Goal: Task Accomplishment & Management: Complete application form

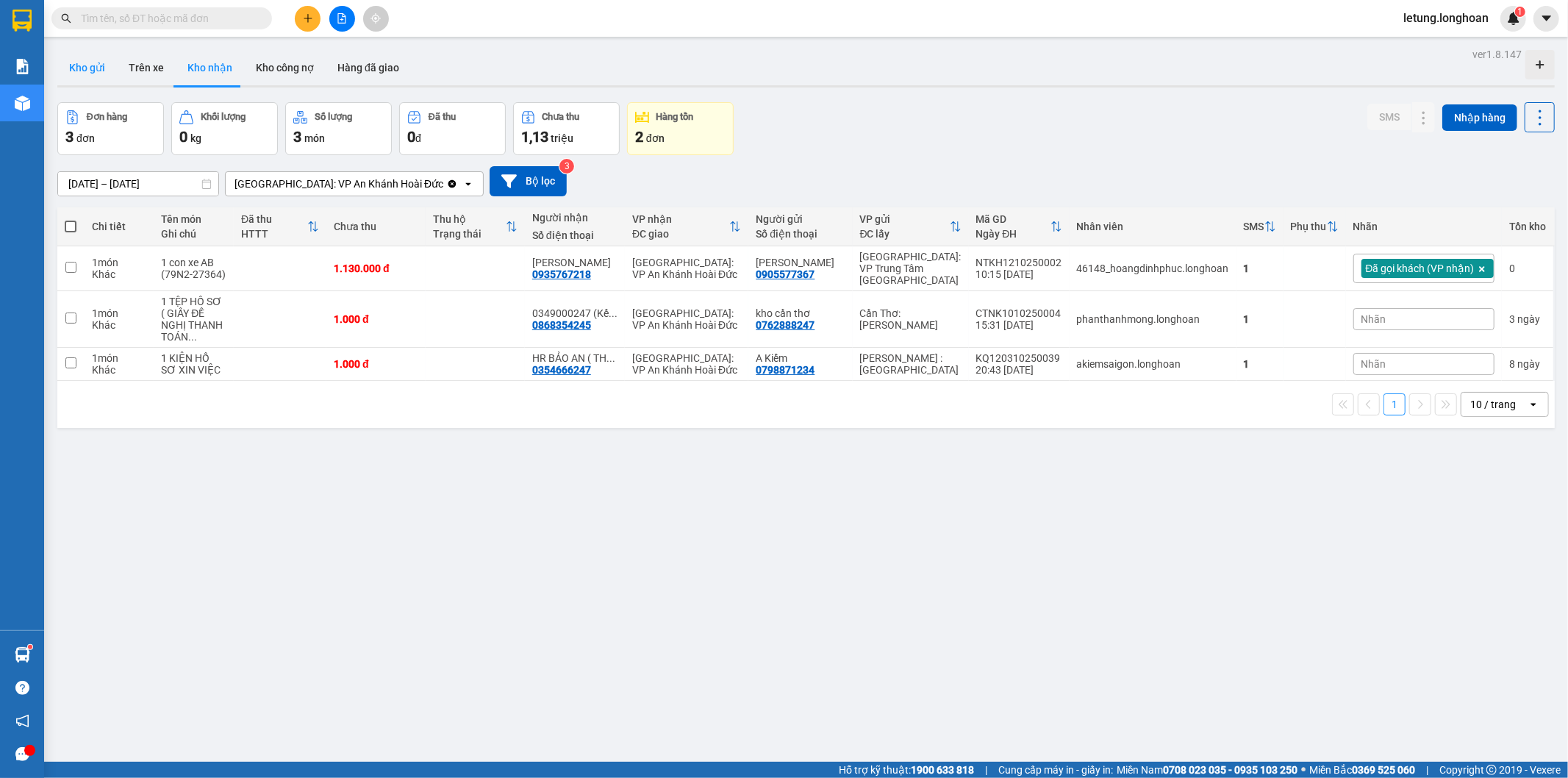
click at [91, 59] on button "Kho gửi" at bounding box center [87, 68] width 60 height 36
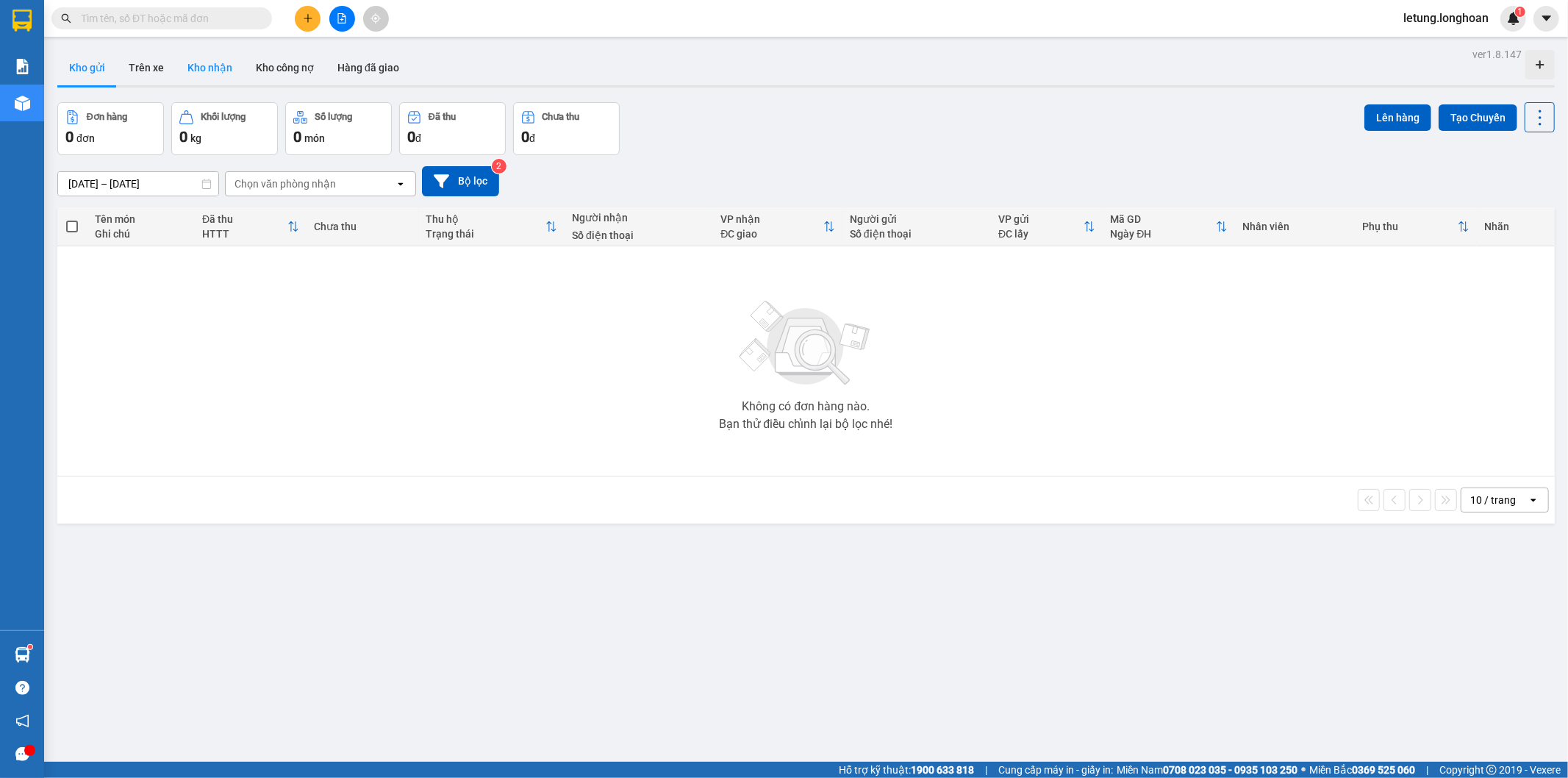
click at [202, 68] on button "Kho nhận" at bounding box center [210, 68] width 68 height 36
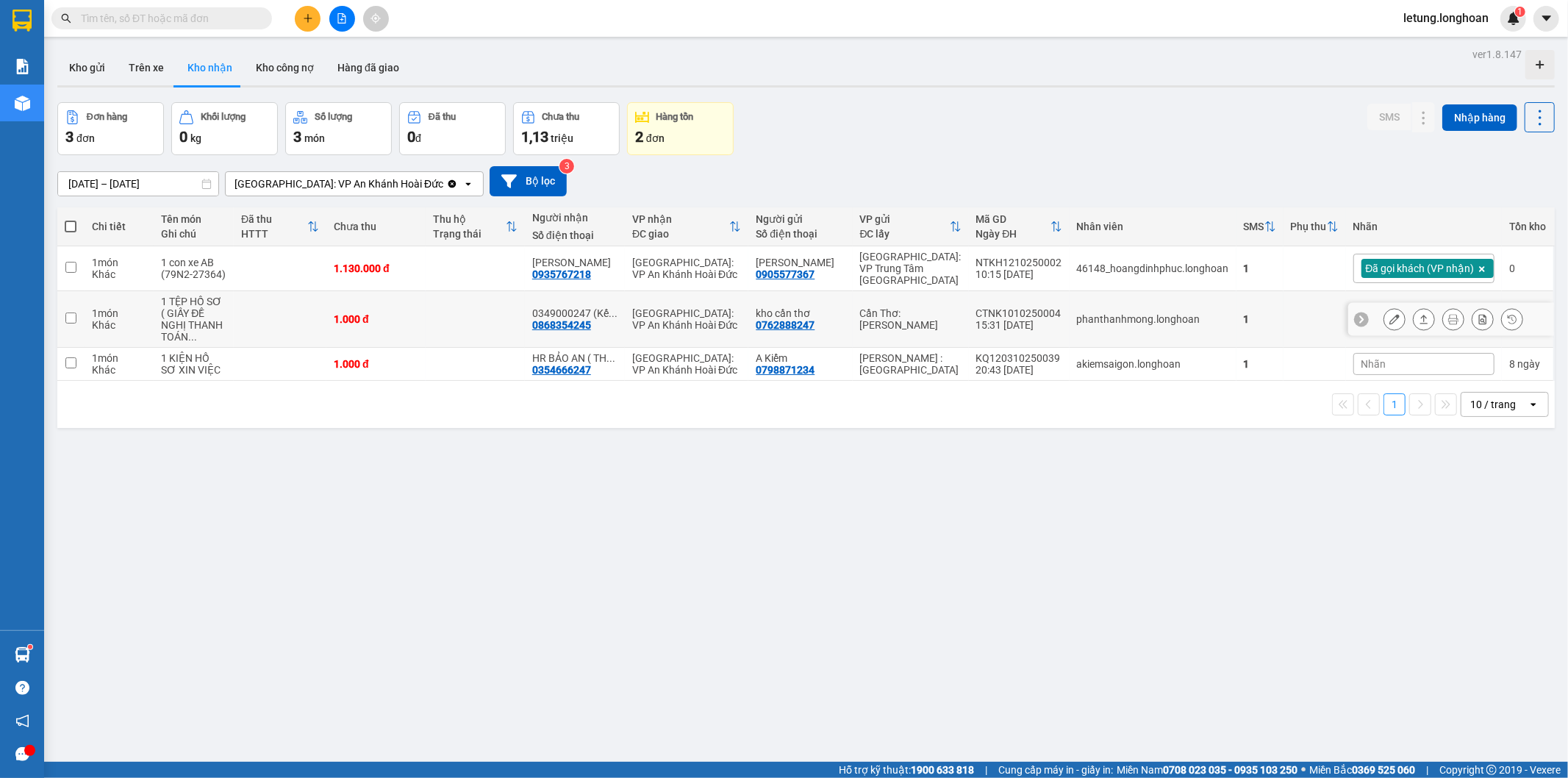
click at [1389, 320] on icon at bounding box center [1394, 319] width 11 height 11
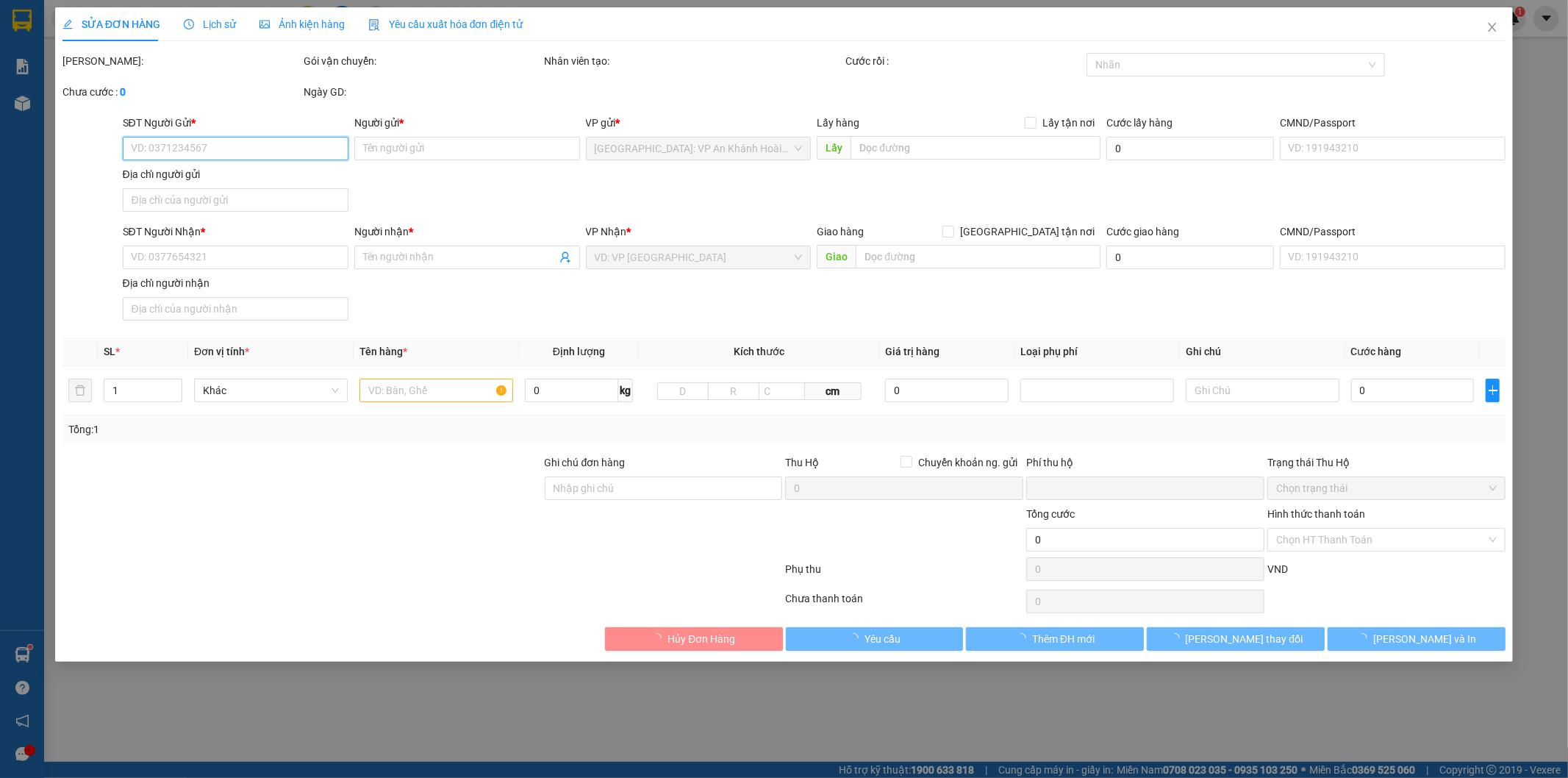
type input "0762888247"
type input "kho cần thơ"
type input "0868354245"
type input "0349000247 (Kế Toán nội bộ Cty CPN Bảo An)"
type input "0"
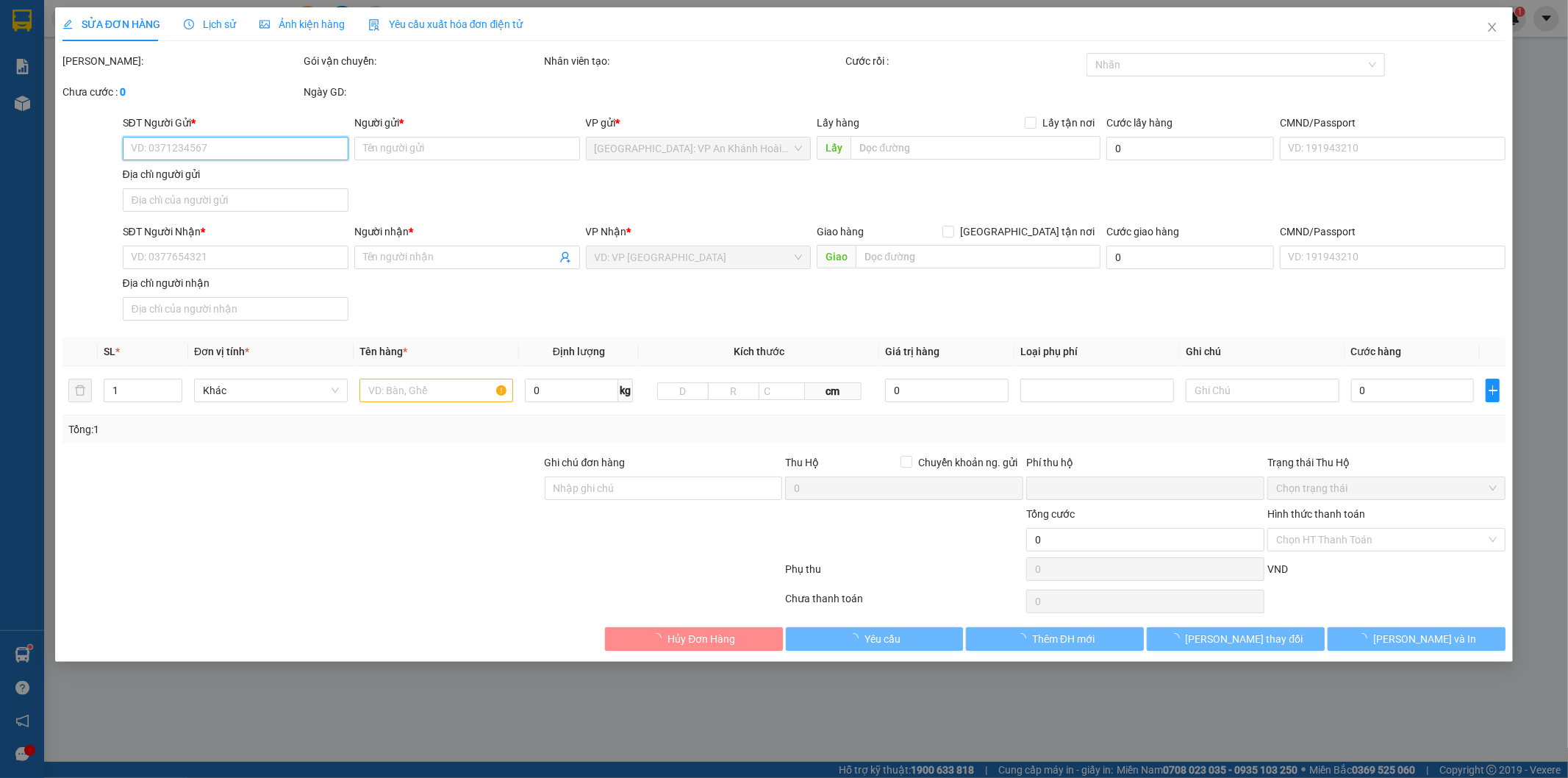
type input "1.000"
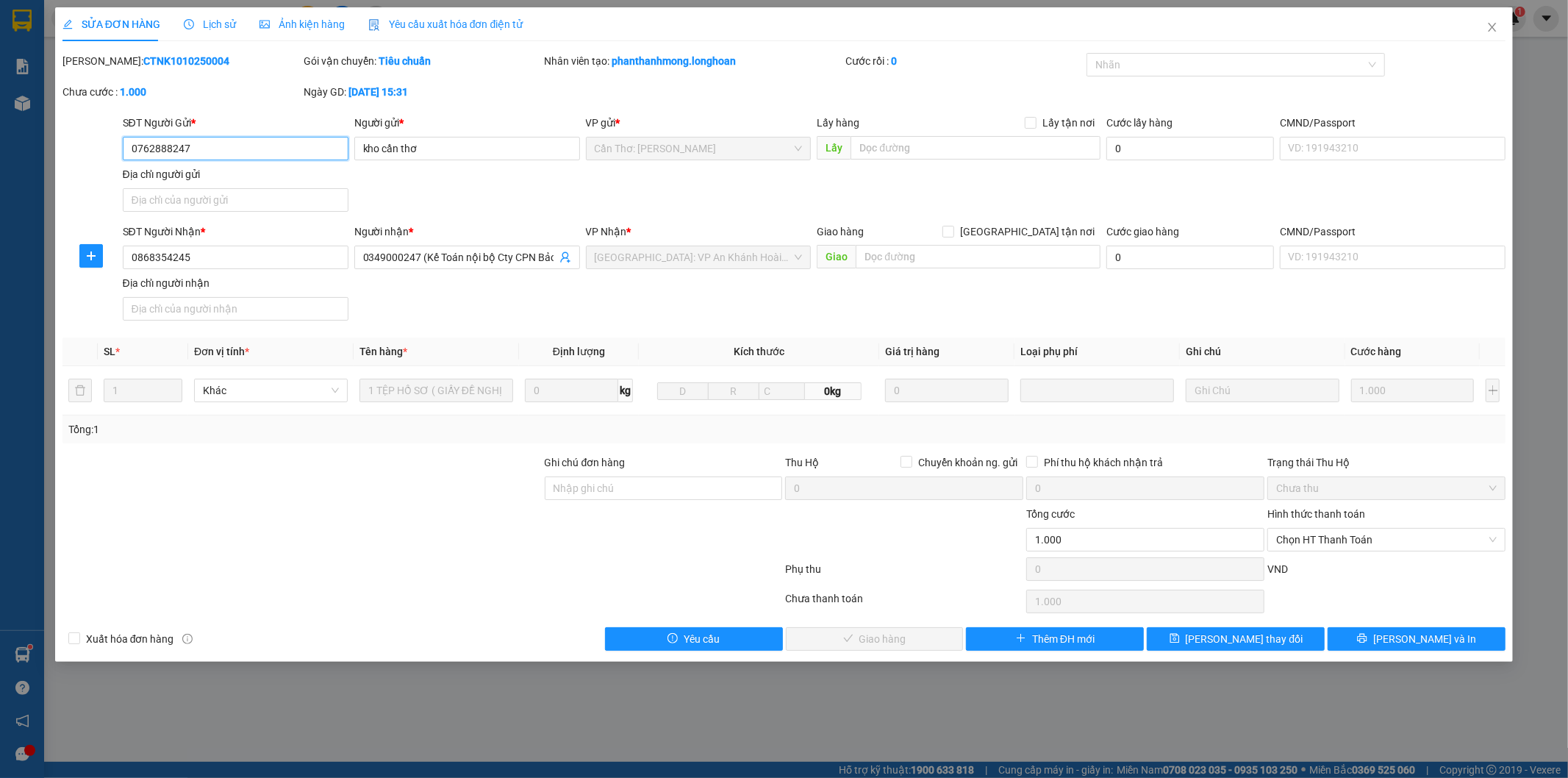
drag, startPoint x: 1375, startPoint y: 537, endPoint x: 1365, endPoint y: 554, distance: 19.7
click at [1376, 540] on span "Chọn HT Thanh Toán" at bounding box center [1387, 540] width 220 height 22
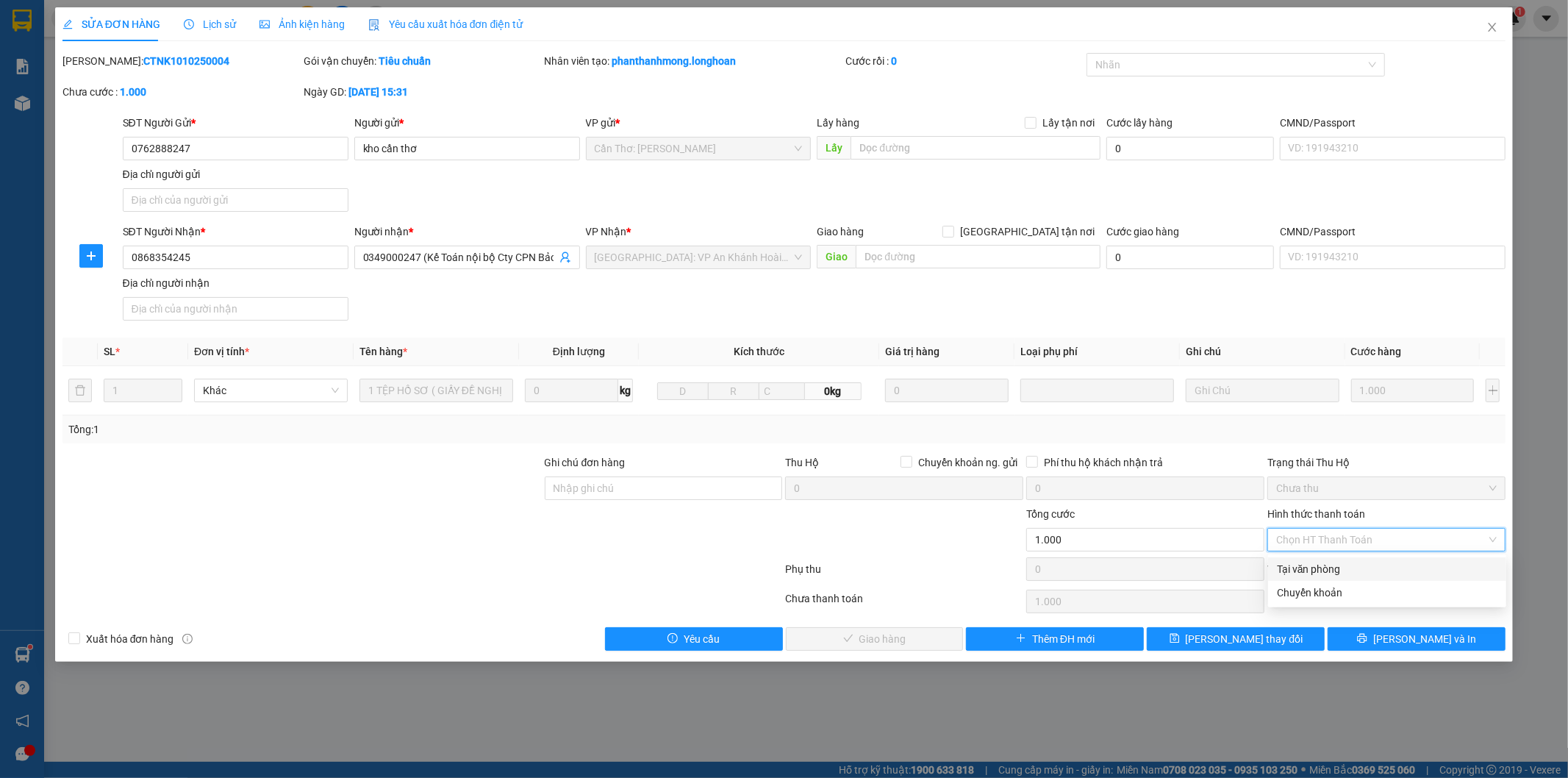
click at [1309, 563] on div "Tại văn phòng" at bounding box center [1387, 570] width 220 height 16
type input "0"
click at [868, 639] on span "[PERSON_NAME] và Giao hàng" at bounding box center [884, 639] width 141 height 16
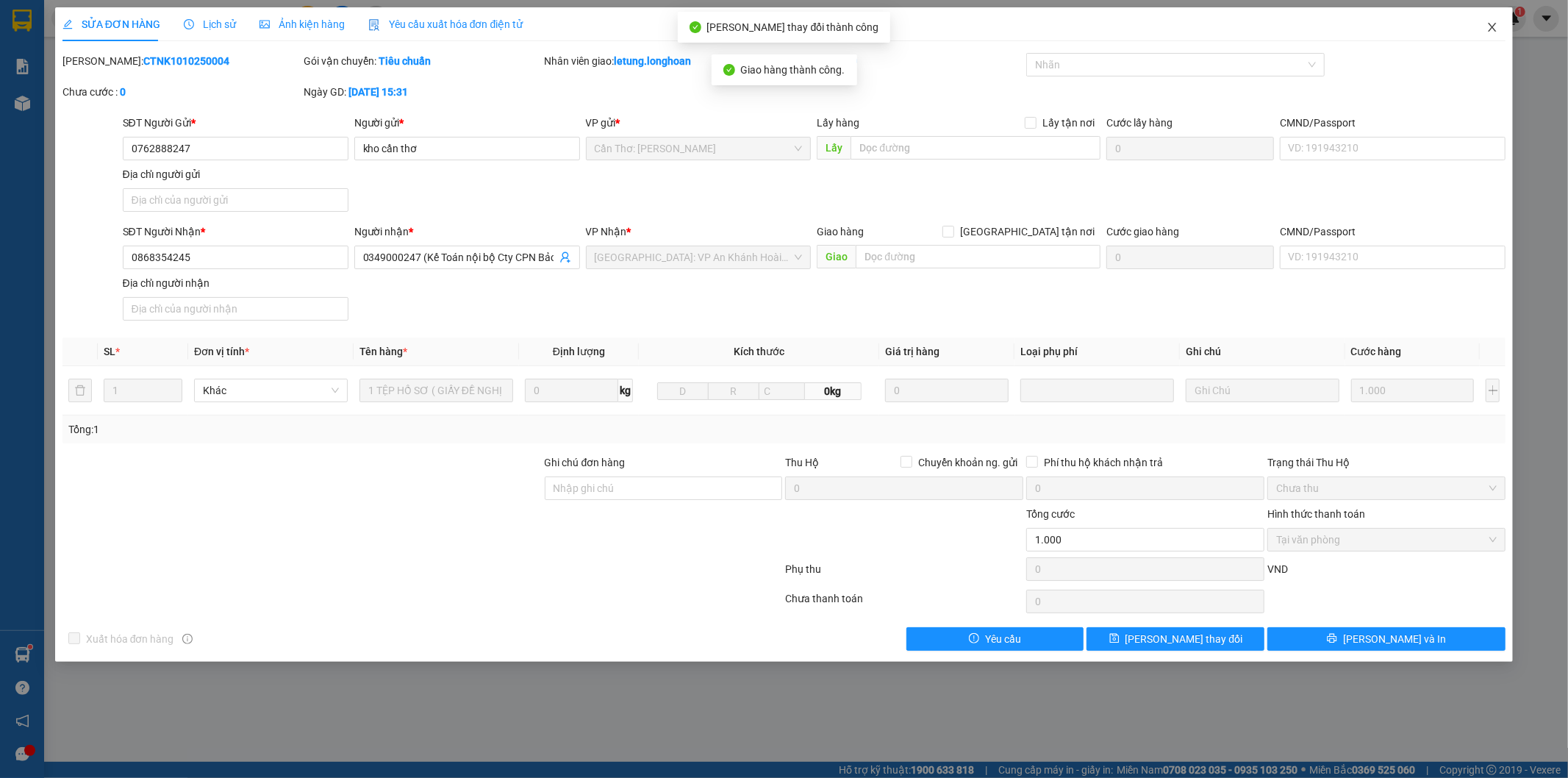
click at [1490, 29] on icon "close" at bounding box center [1492, 27] width 12 height 12
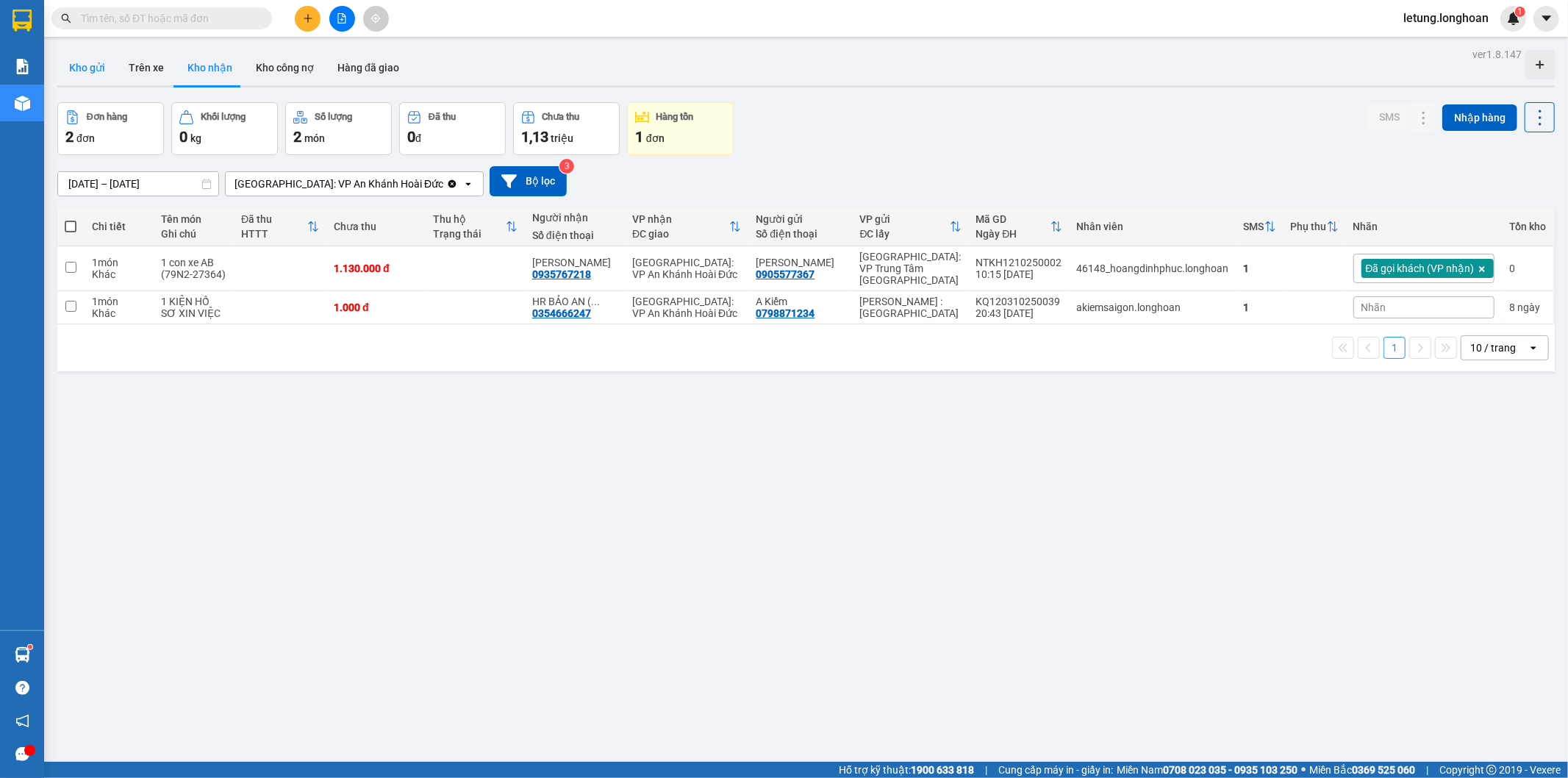
click at [82, 67] on button "Kho gửi" at bounding box center [87, 68] width 60 height 36
